Goal: Task Accomplishment & Management: Manage account settings

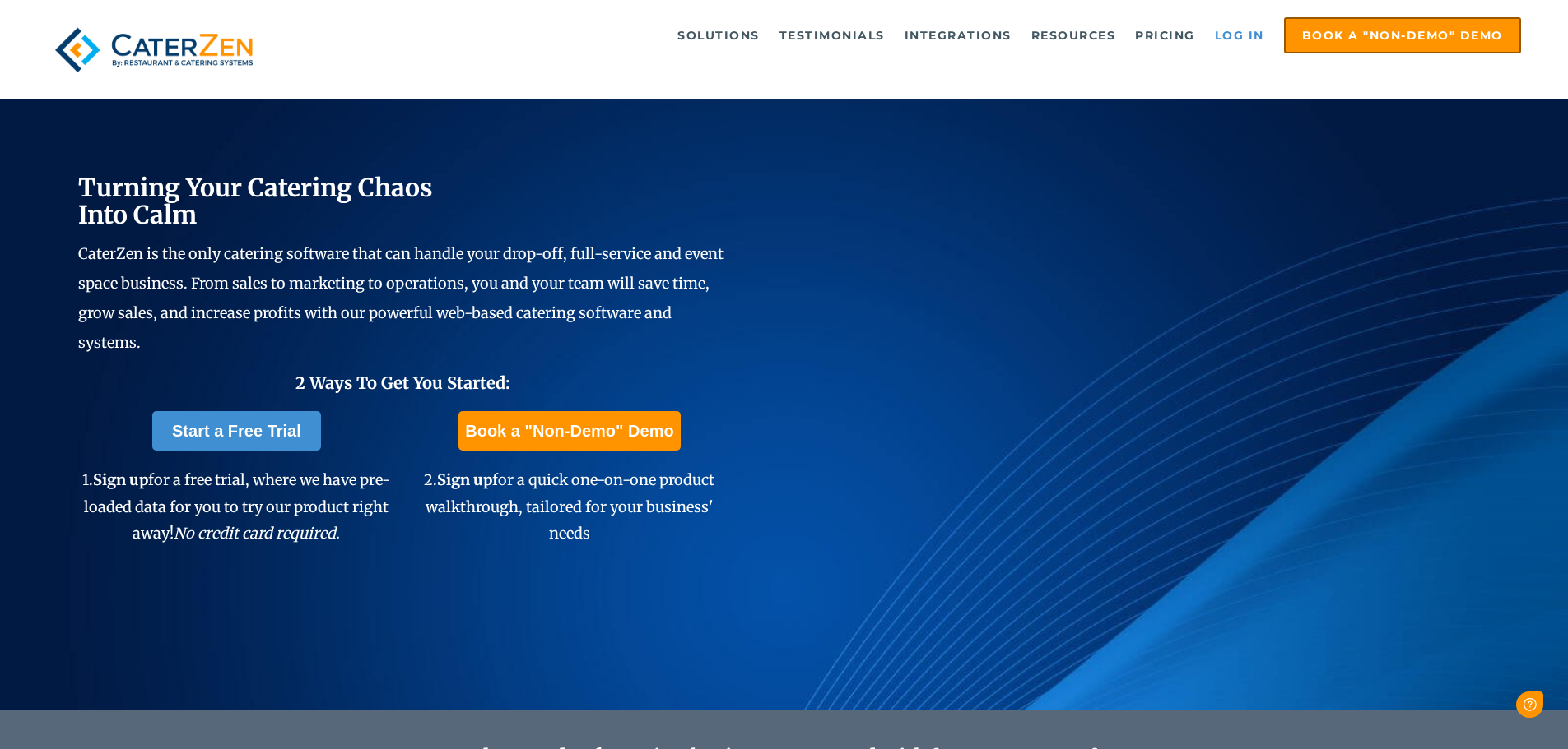
click at [1232, 31] on link "Log in" at bounding box center [1239, 36] width 66 height 33
click at [1210, 23] on link "Log in" at bounding box center [1239, 36] width 66 height 33
click at [1224, 40] on link "Log in" at bounding box center [1239, 36] width 66 height 33
